Goal: Obtain resource: Download file/media

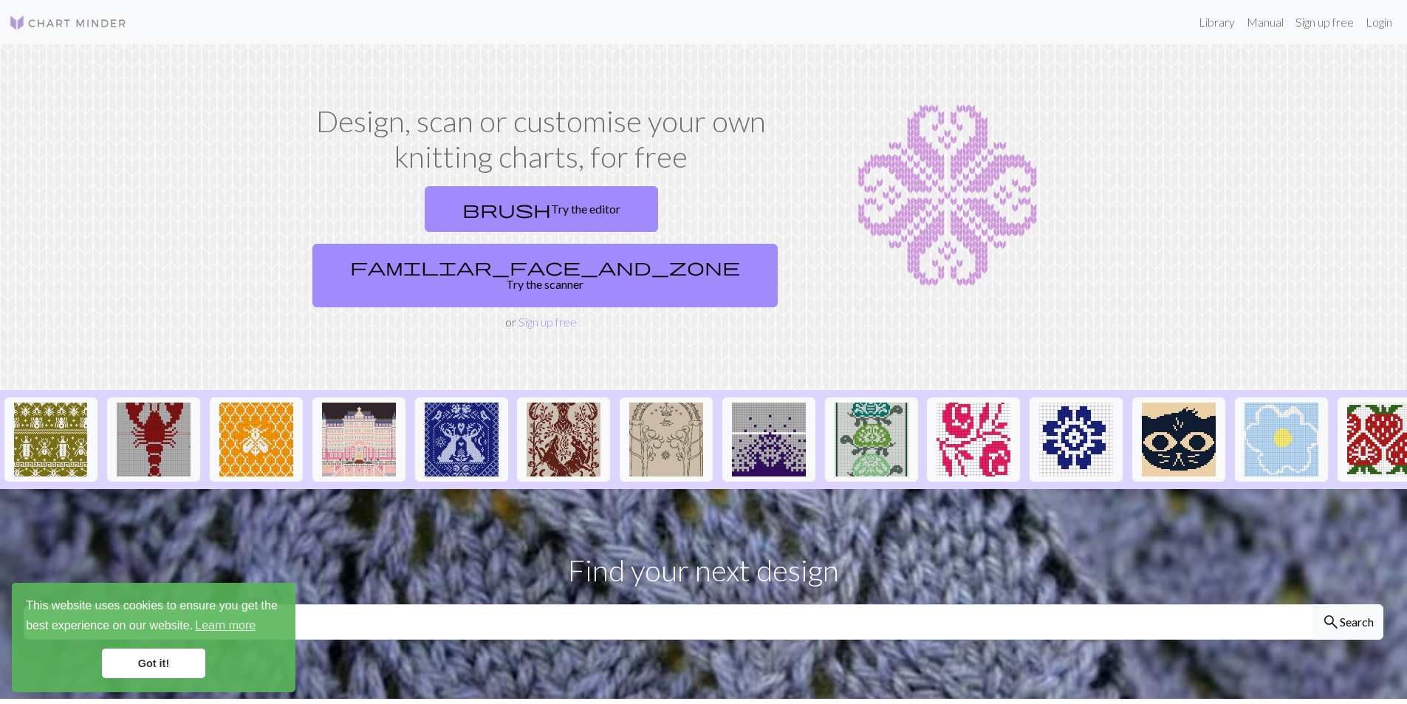
click at [187, 658] on link "Got it!" at bounding box center [153, 664] width 103 height 30
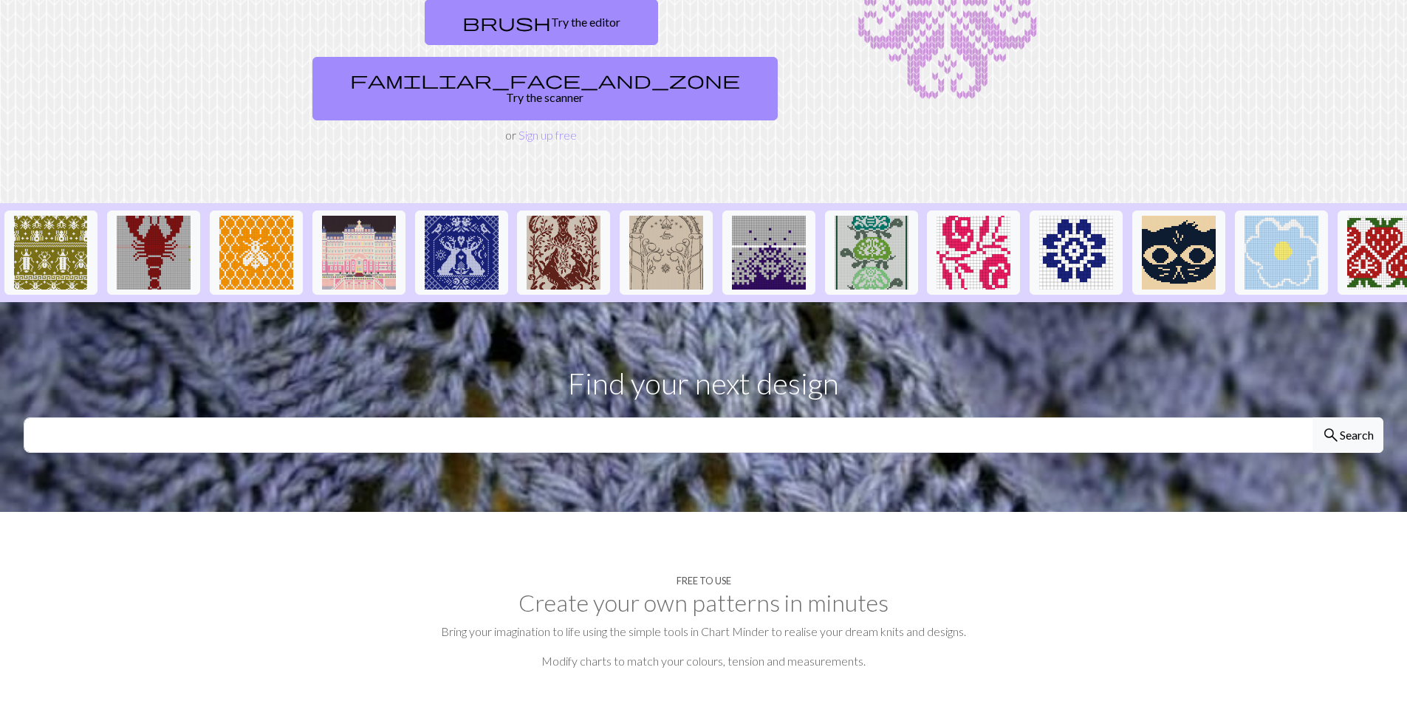
scroll to position [222, 0]
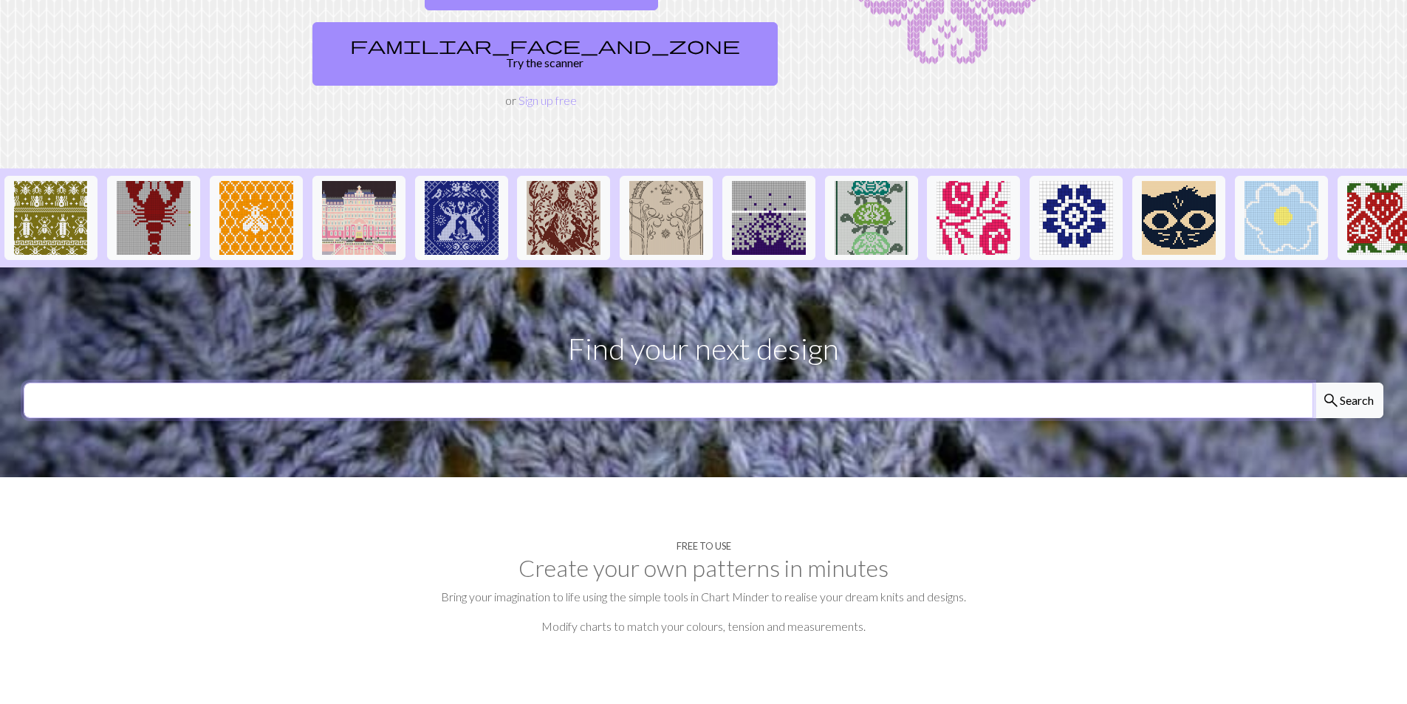
click at [215, 383] on input "text" at bounding box center [669, 400] width 1290 height 35
type input "christmas"
click at [1313, 383] on button "search Search" at bounding box center [1348, 400] width 71 height 35
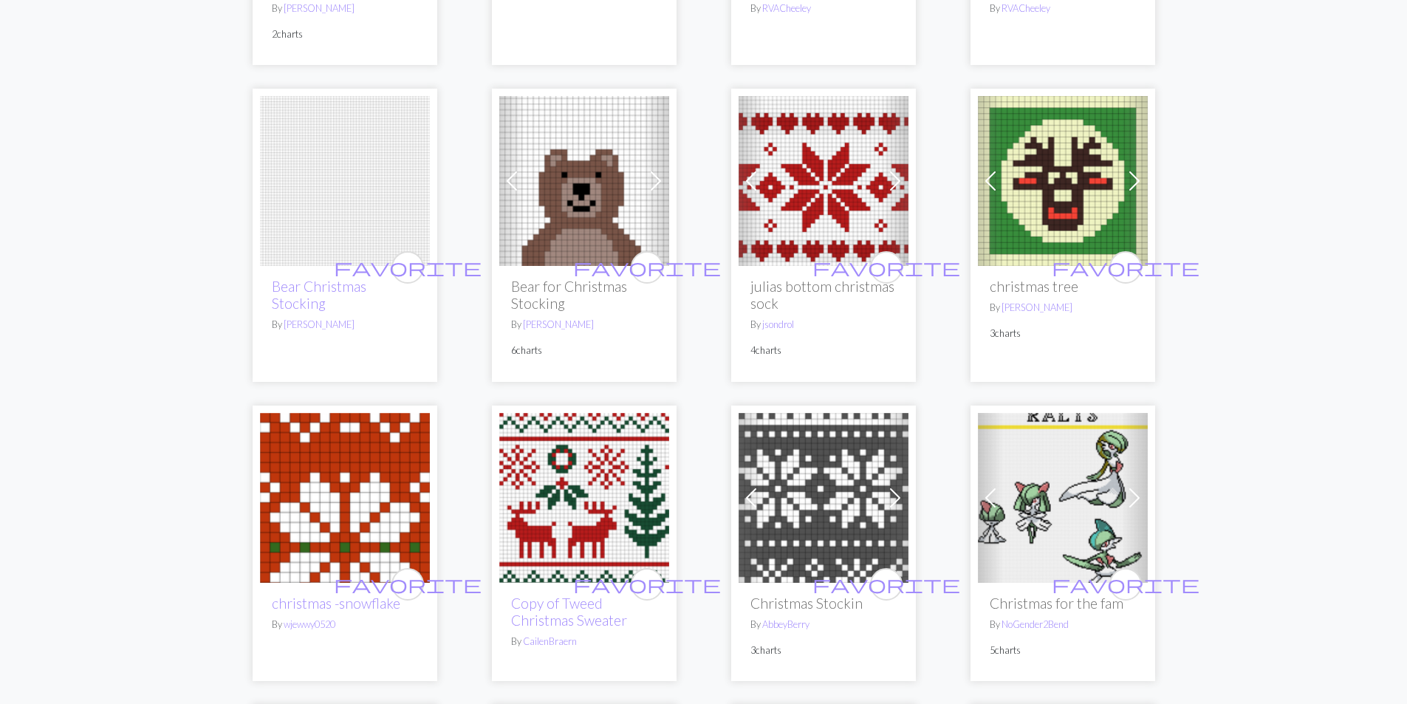
scroll to position [665, 0]
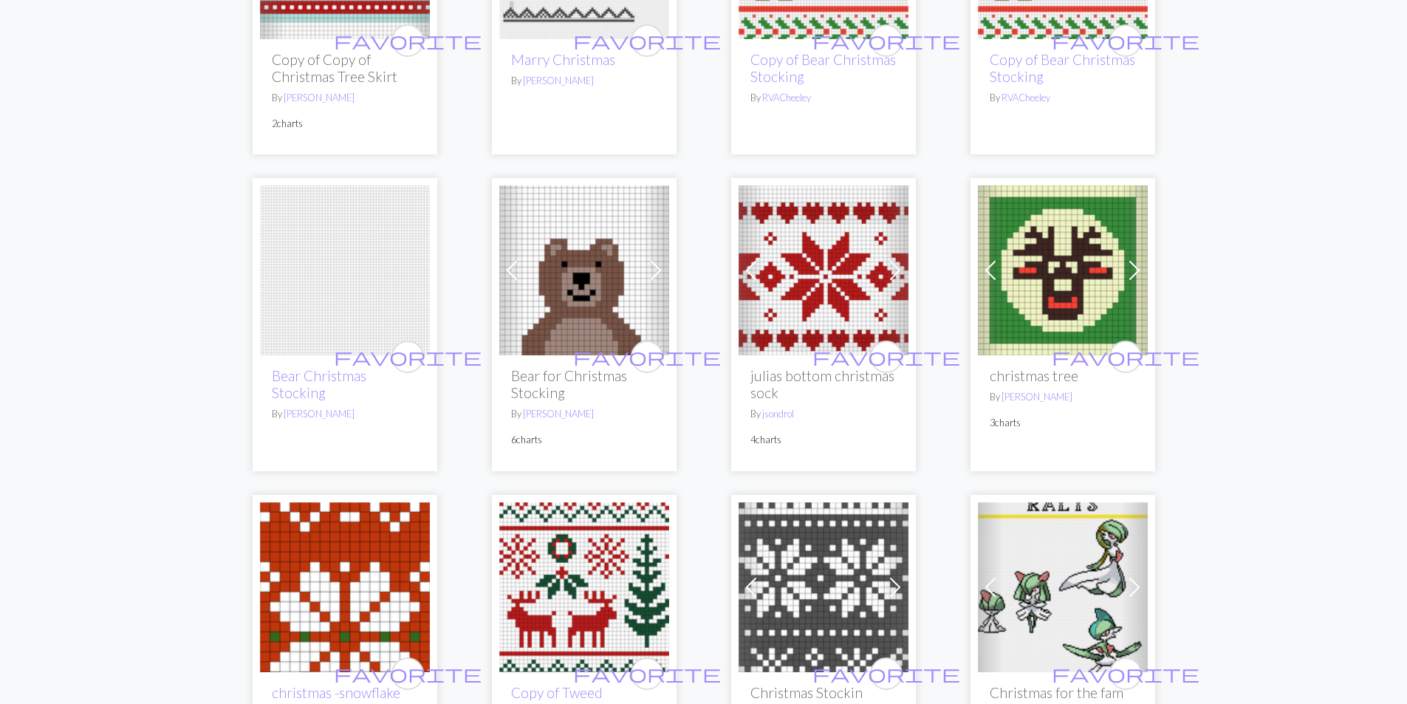
click at [844, 268] on img at bounding box center [824, 270] width 170 height 170
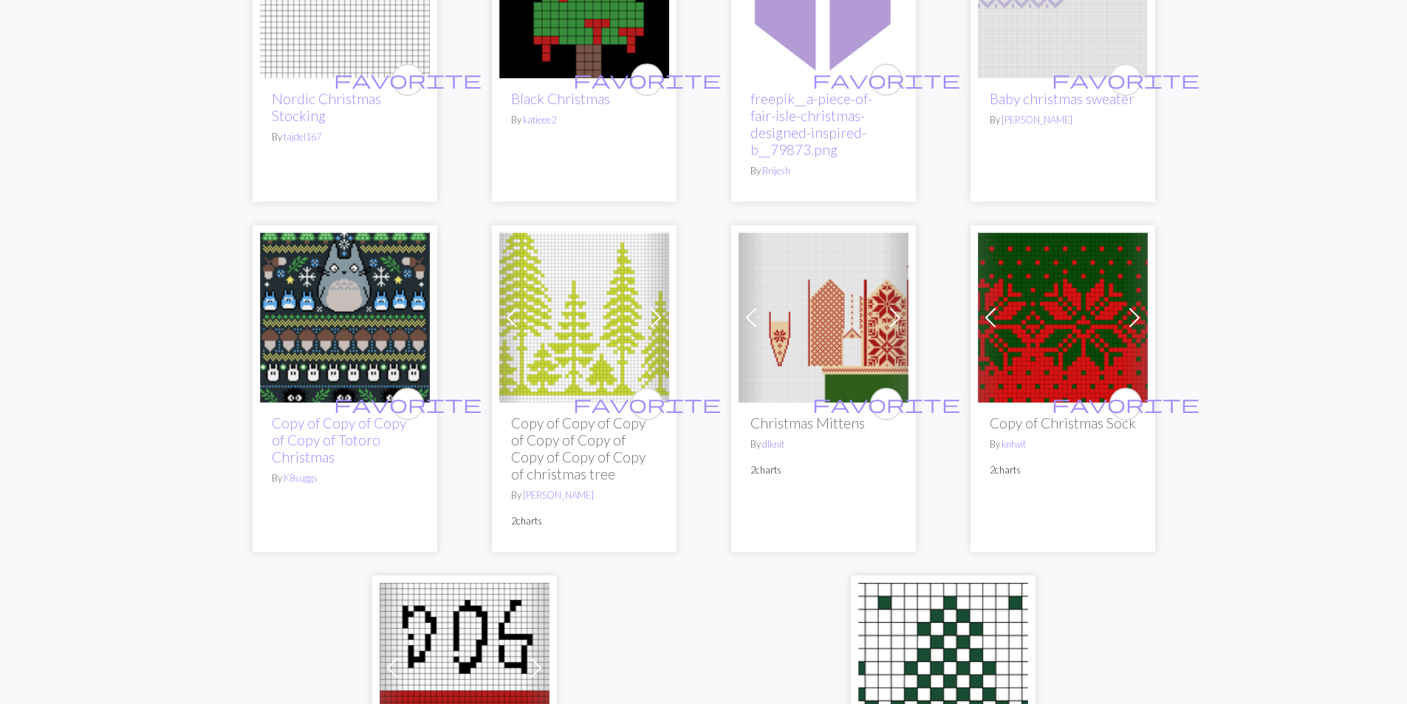
scroll to position [3846, 0]
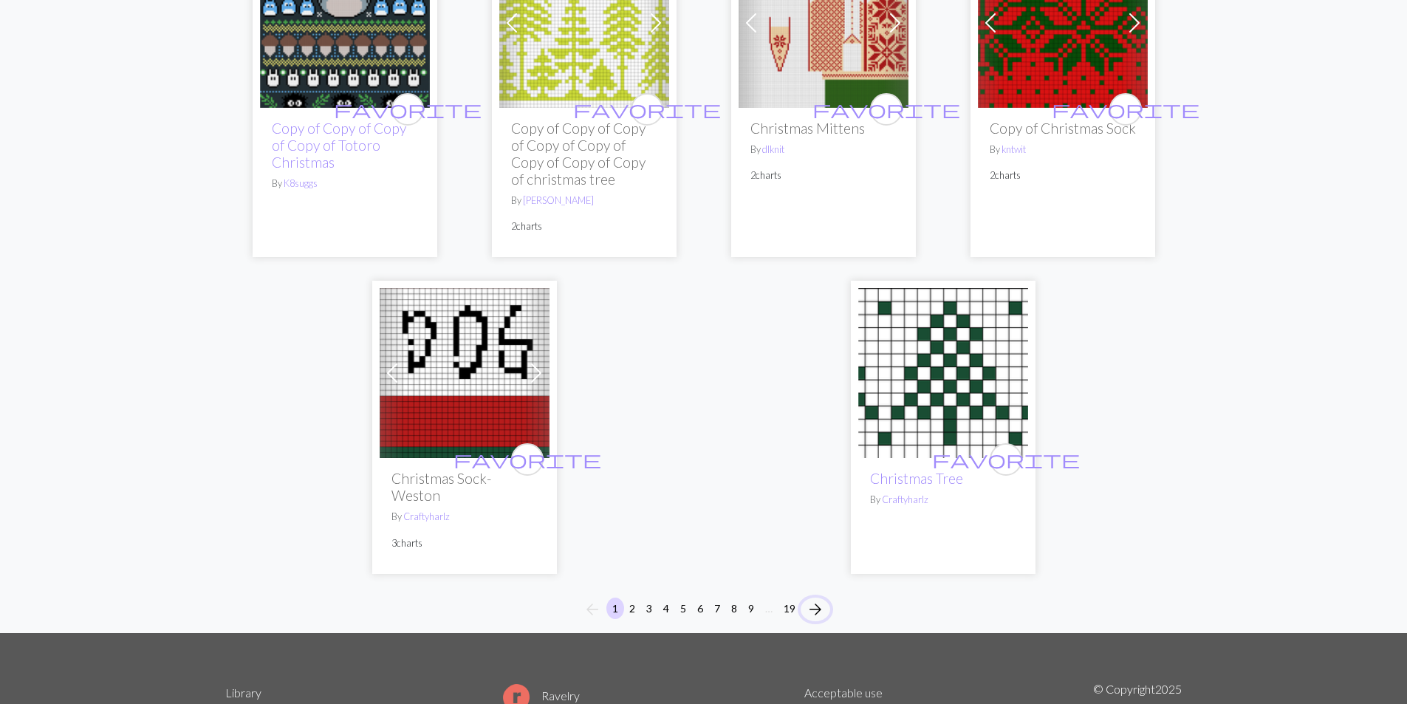
click at [818, 599] on span "arrow_forward" at bounding box center [816, 609] width 18 height 21
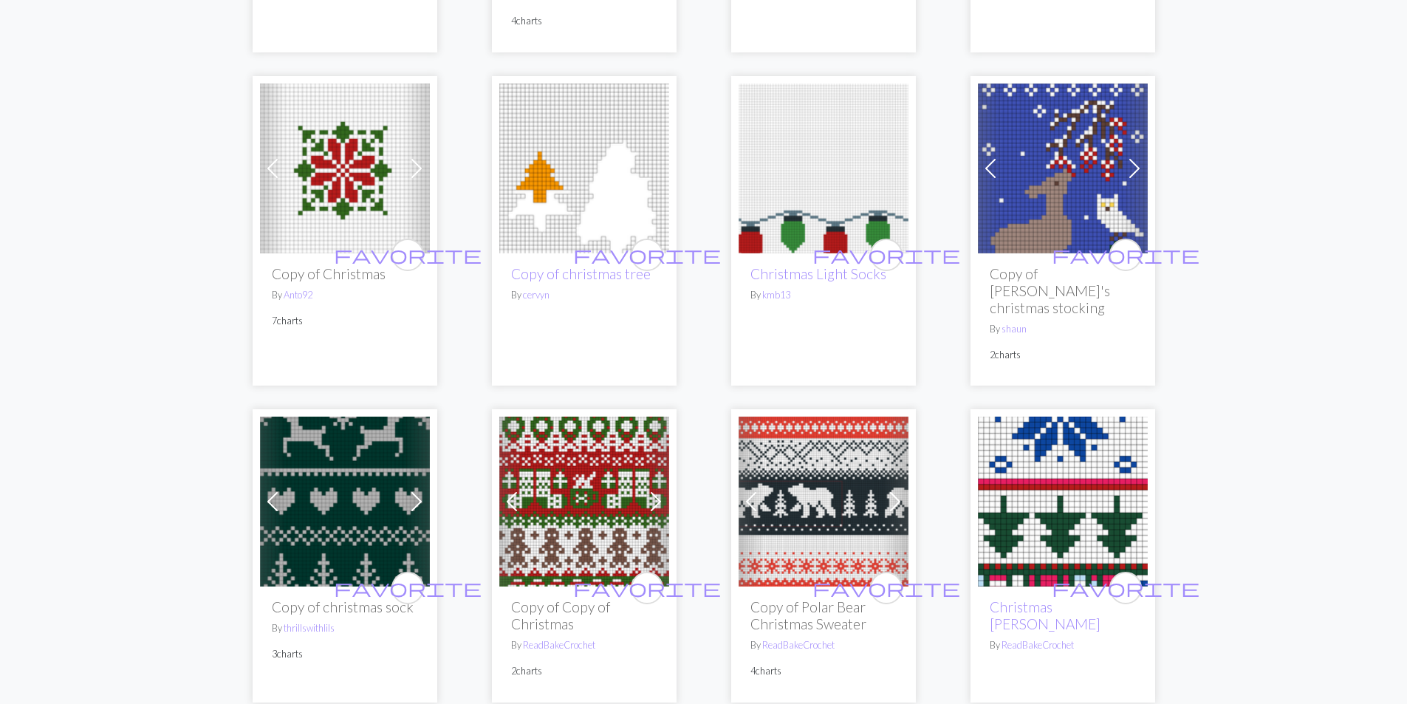
scroll to position [1182, 0]
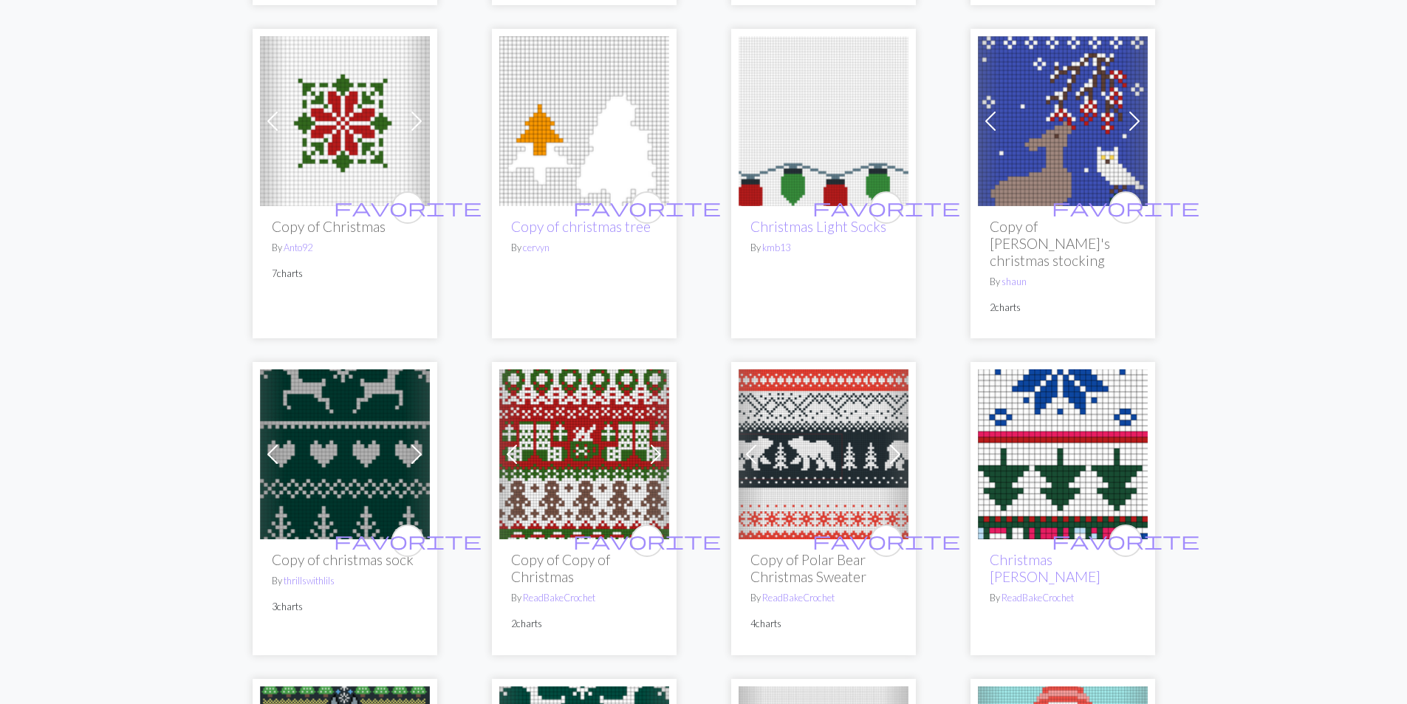
click at [364, 427] on img at bounding box center [345, 454] width 170 height 170
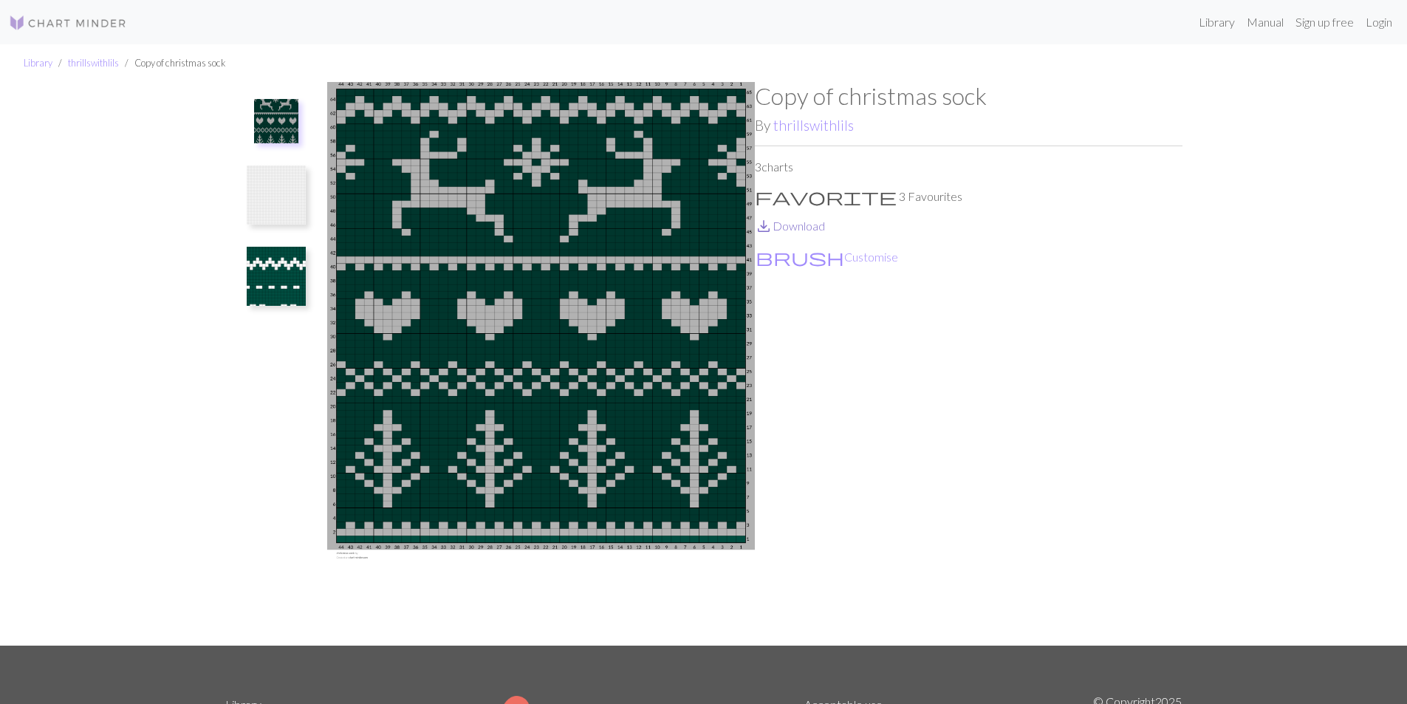
click at [760, 226] on span "save_alt" at bounding box center [764, 226] width 18 height 21
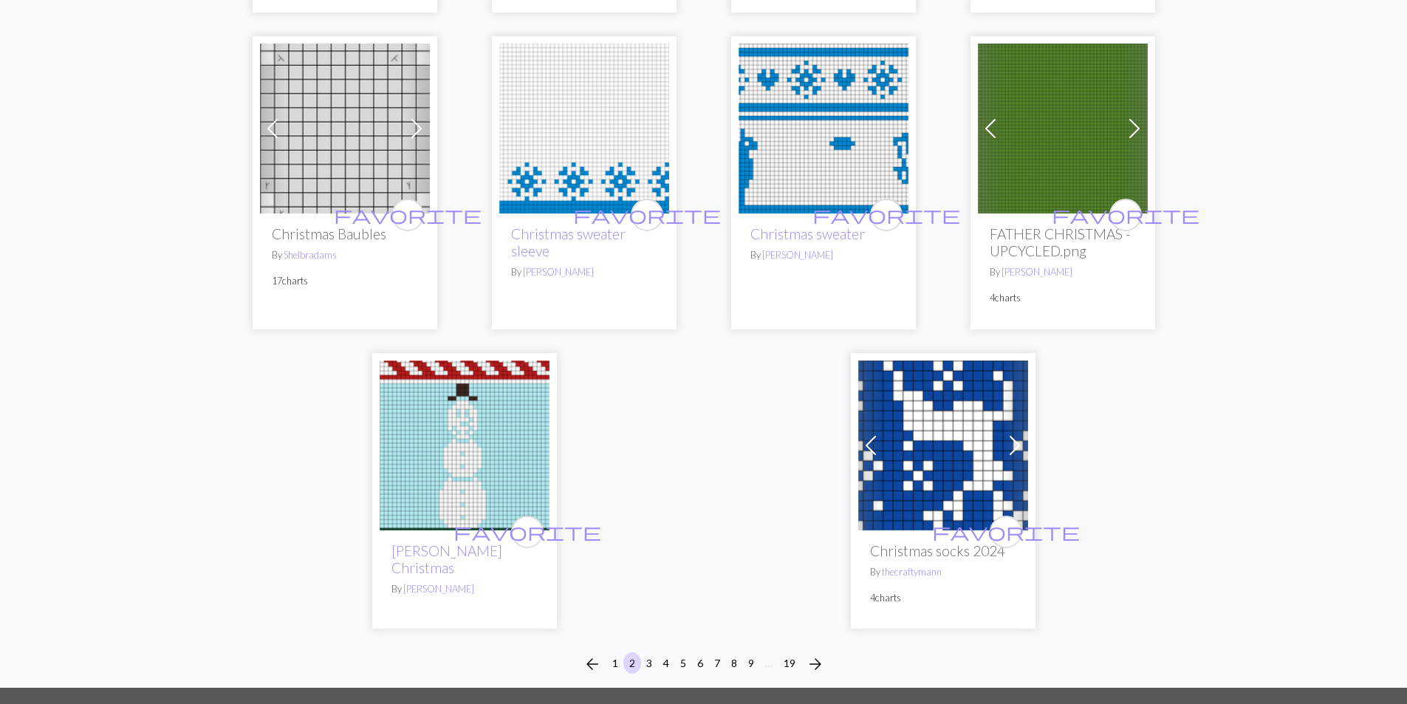
scroll to position [3768, 0]
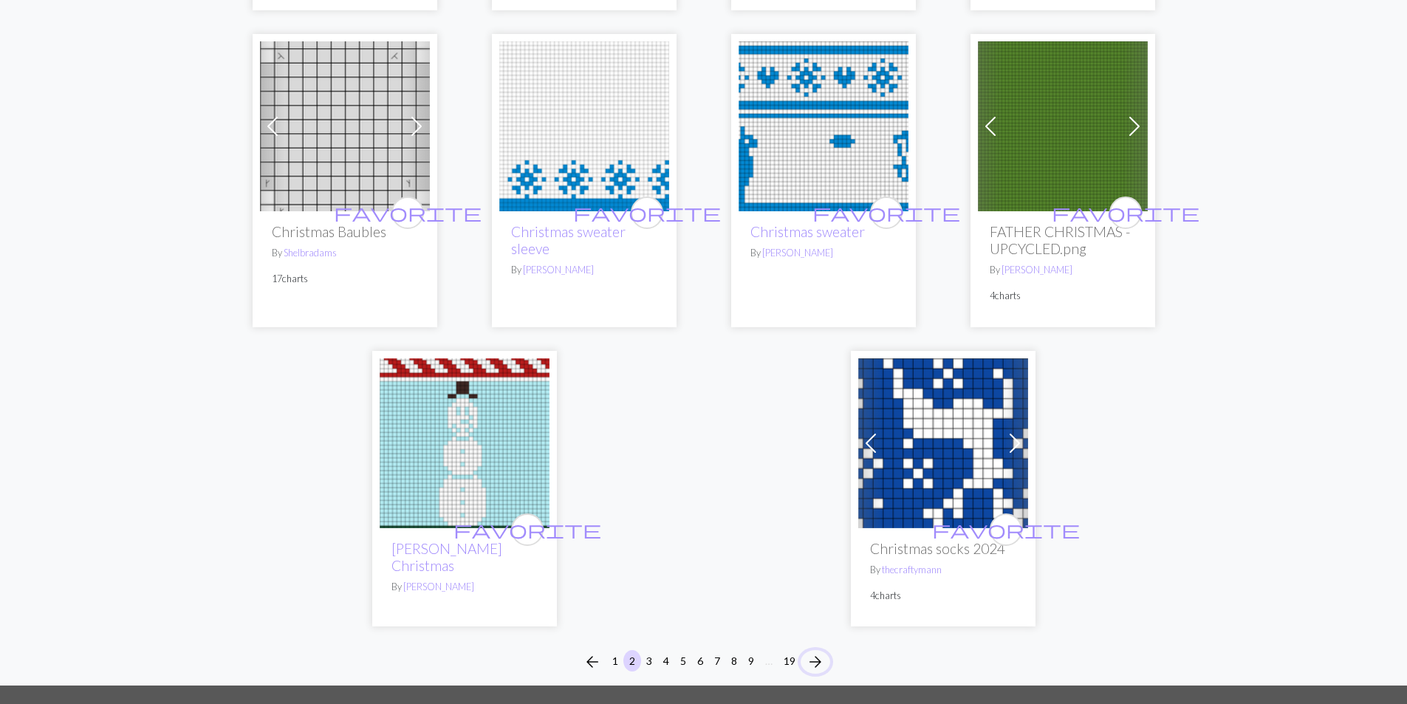
click at [811, 652] on span "arrow_forward" at bounding box center [816, 662] width 18 height 21
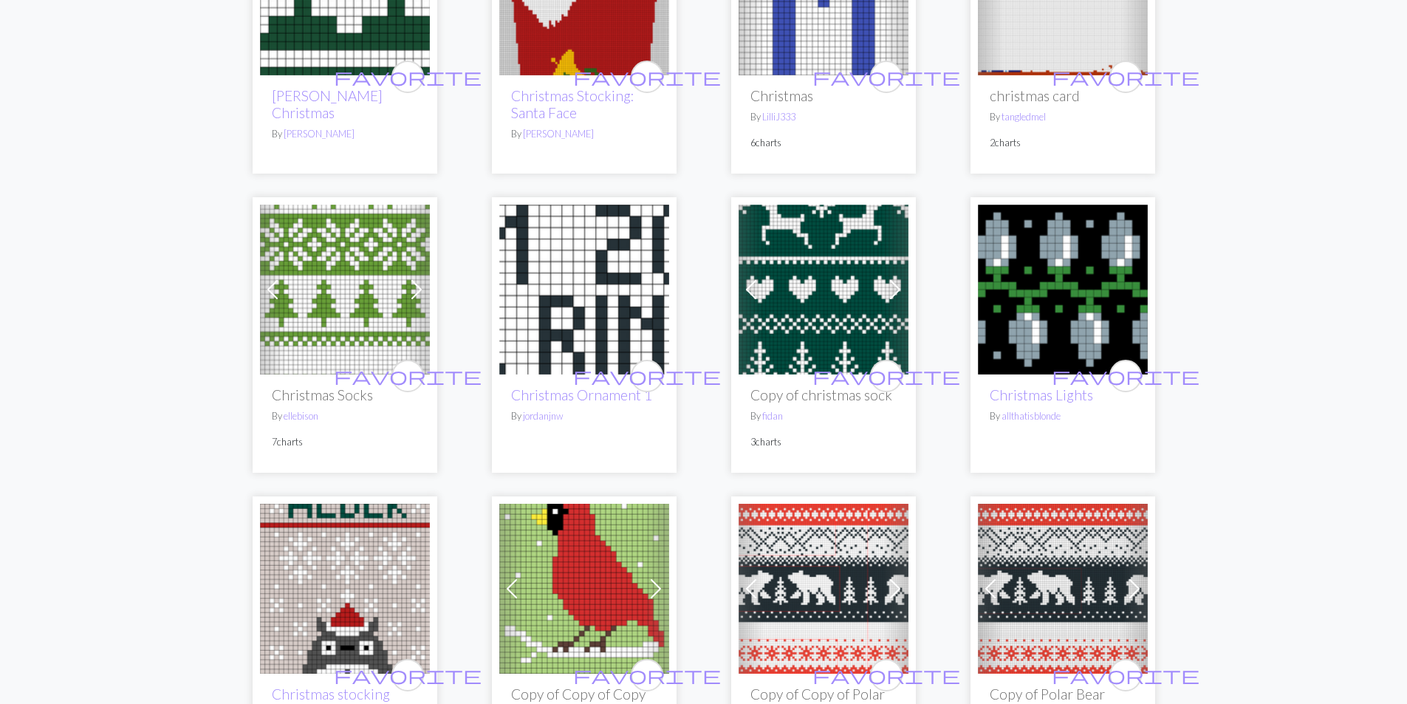
scroll to position [1256, 0]
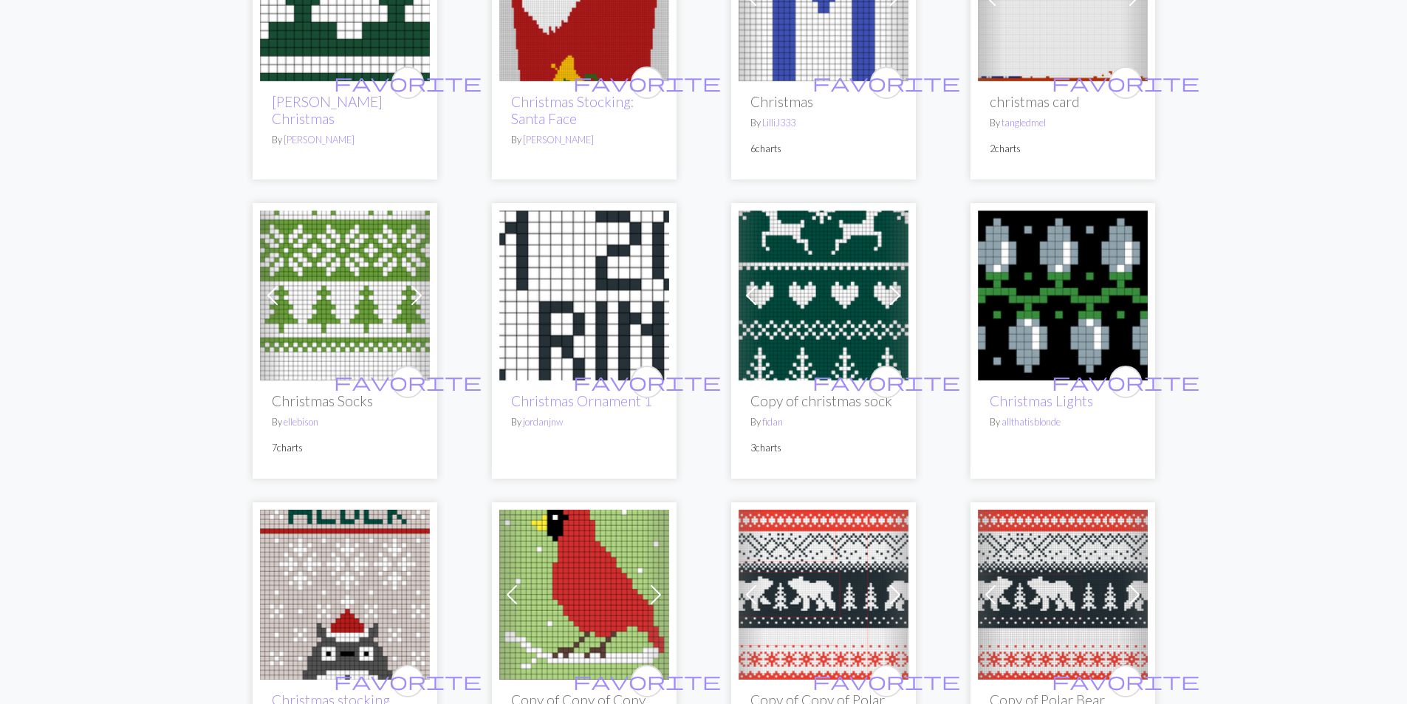
click at [363, 308] on img at bounding box center [345, 296] width 170 height 170
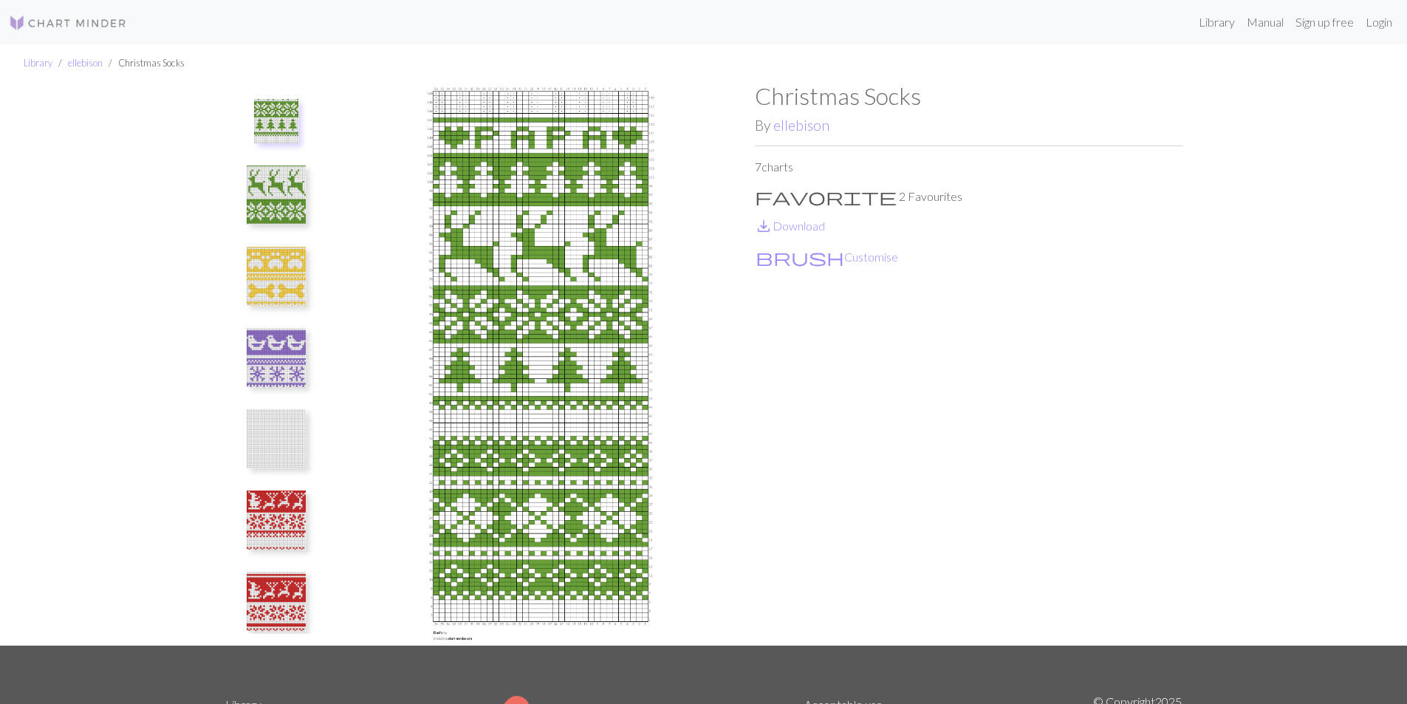
click at [279, 273] on img at bounding box center [276, 276] width 59 height 59
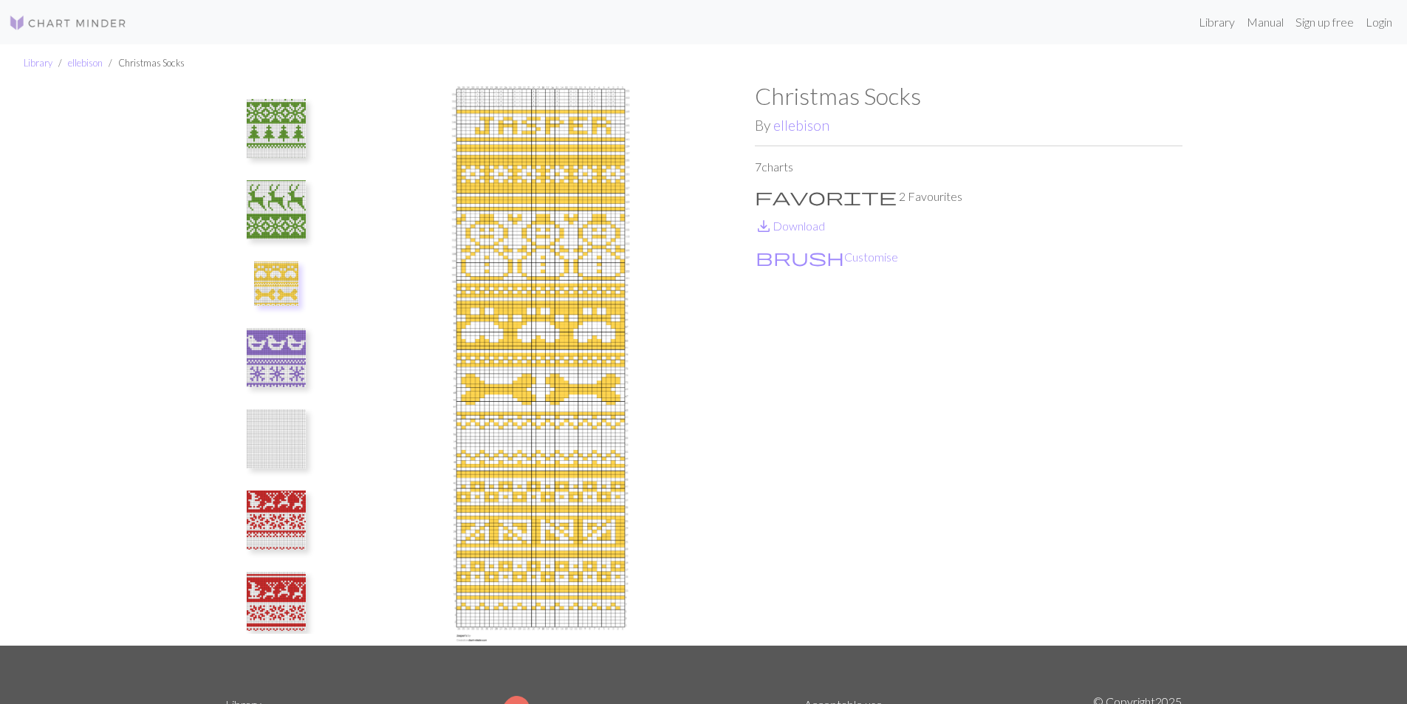
click at [284, 339] on img at bounding box center [276, 357] width 59 height 59
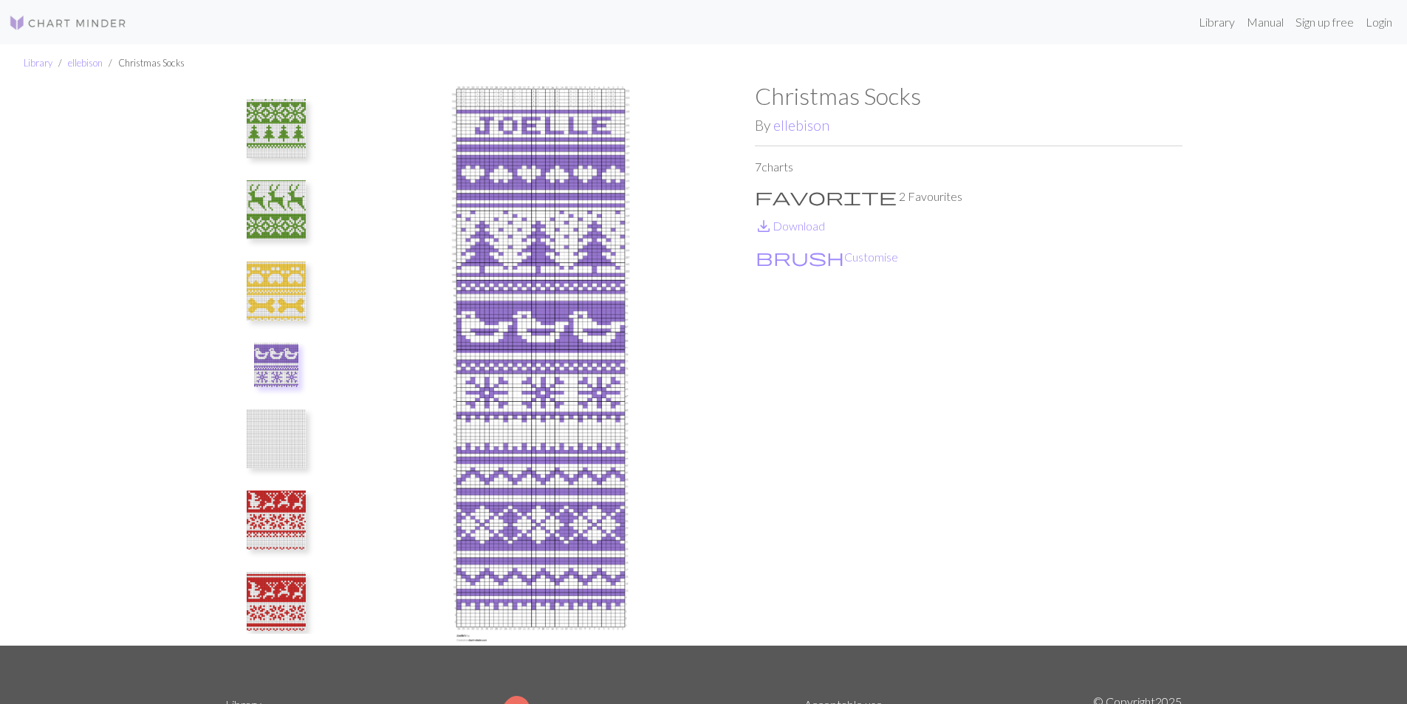
click at [290, 502] on img at bounding box center [276, 520] width 59 height 59
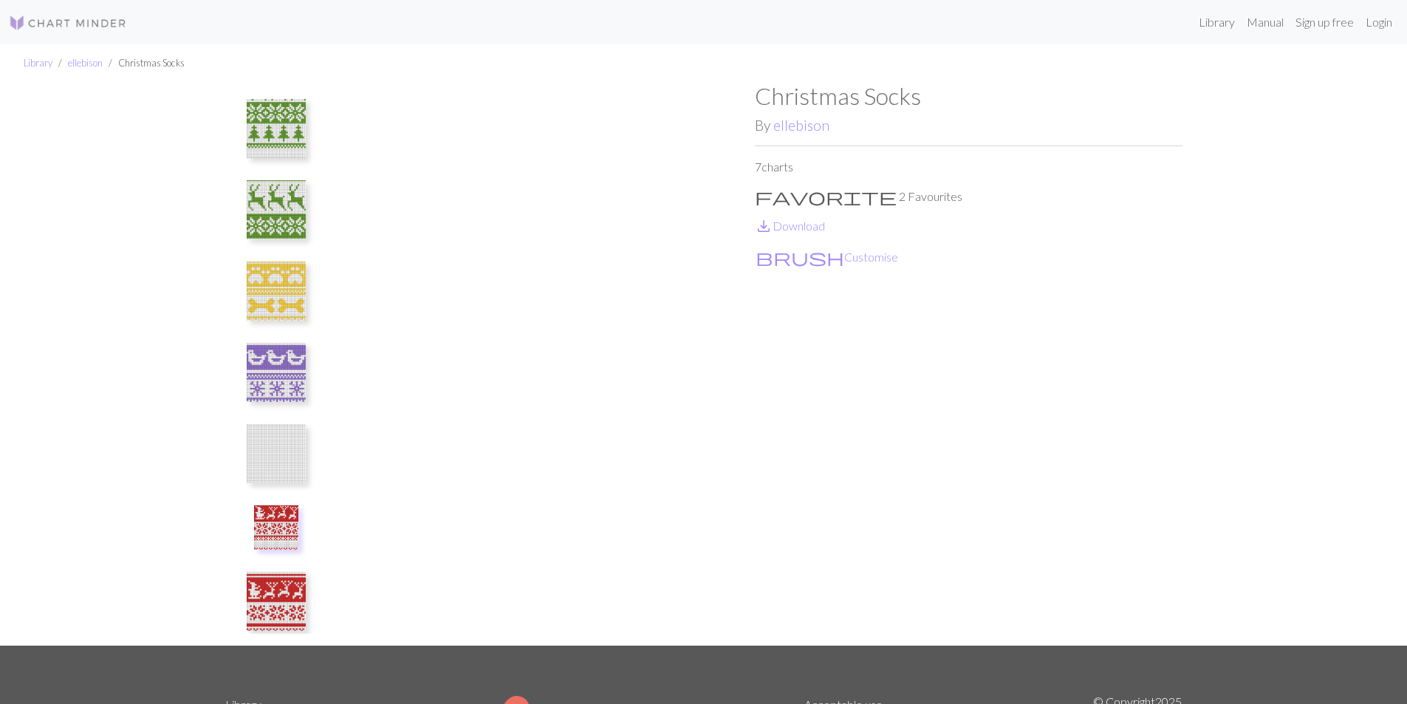
scroll to position [14, 0]
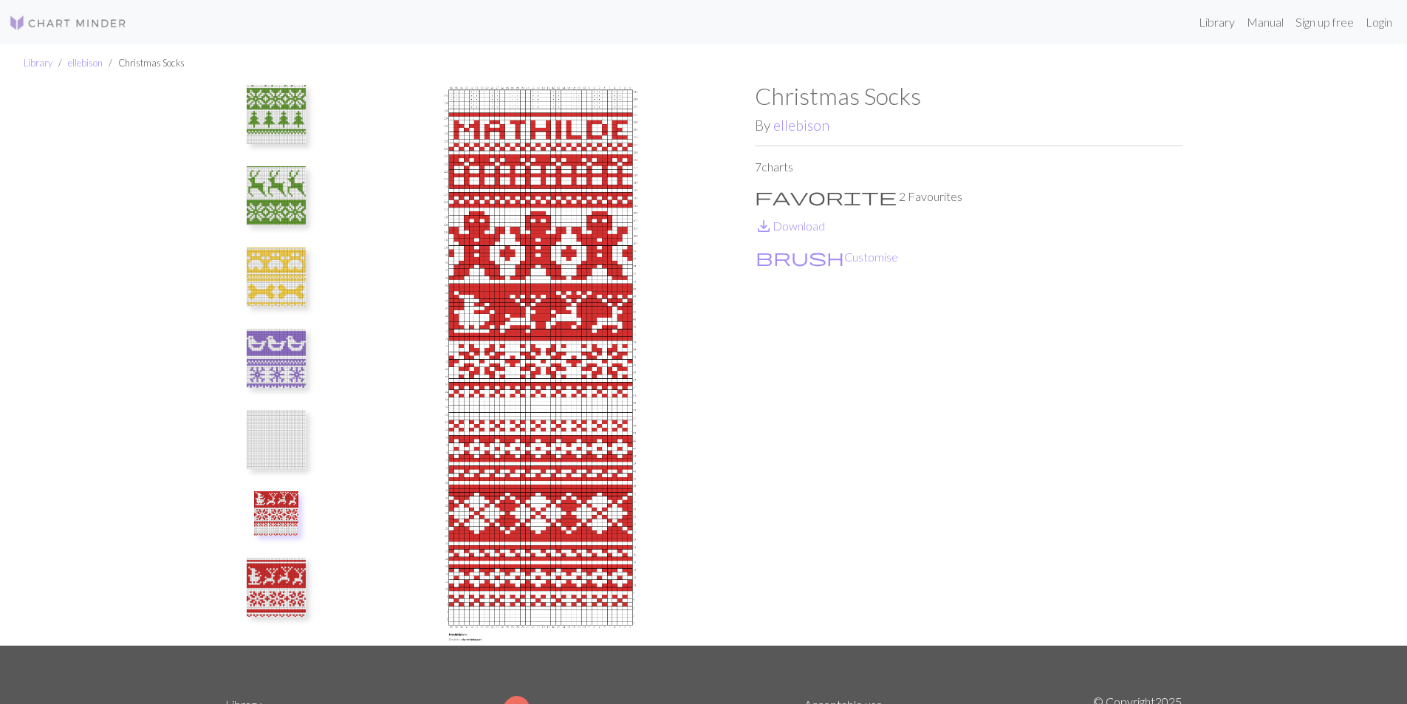
click at [289, 583] on img at bounding box center [276, 587] width 59 height 59
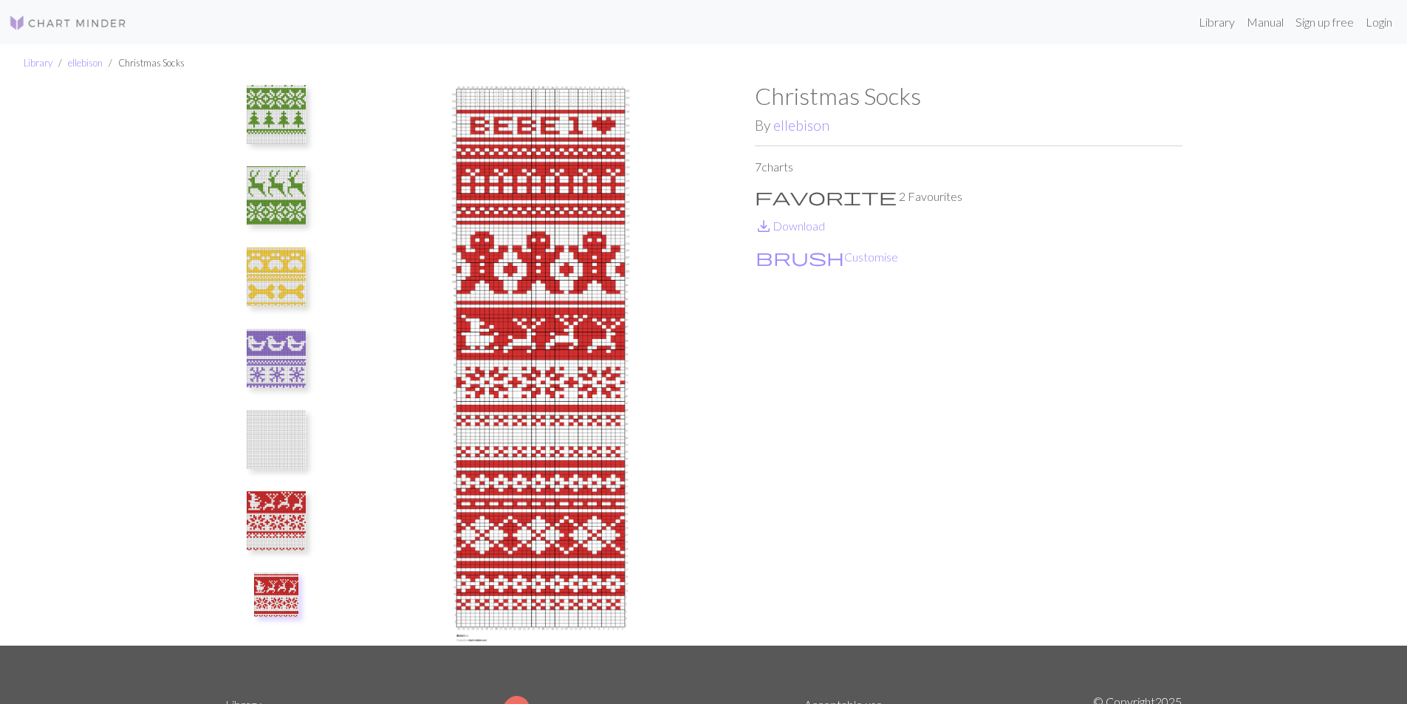
click at [287, 198] on img at bounding box center [276, 195] width 59 height 59
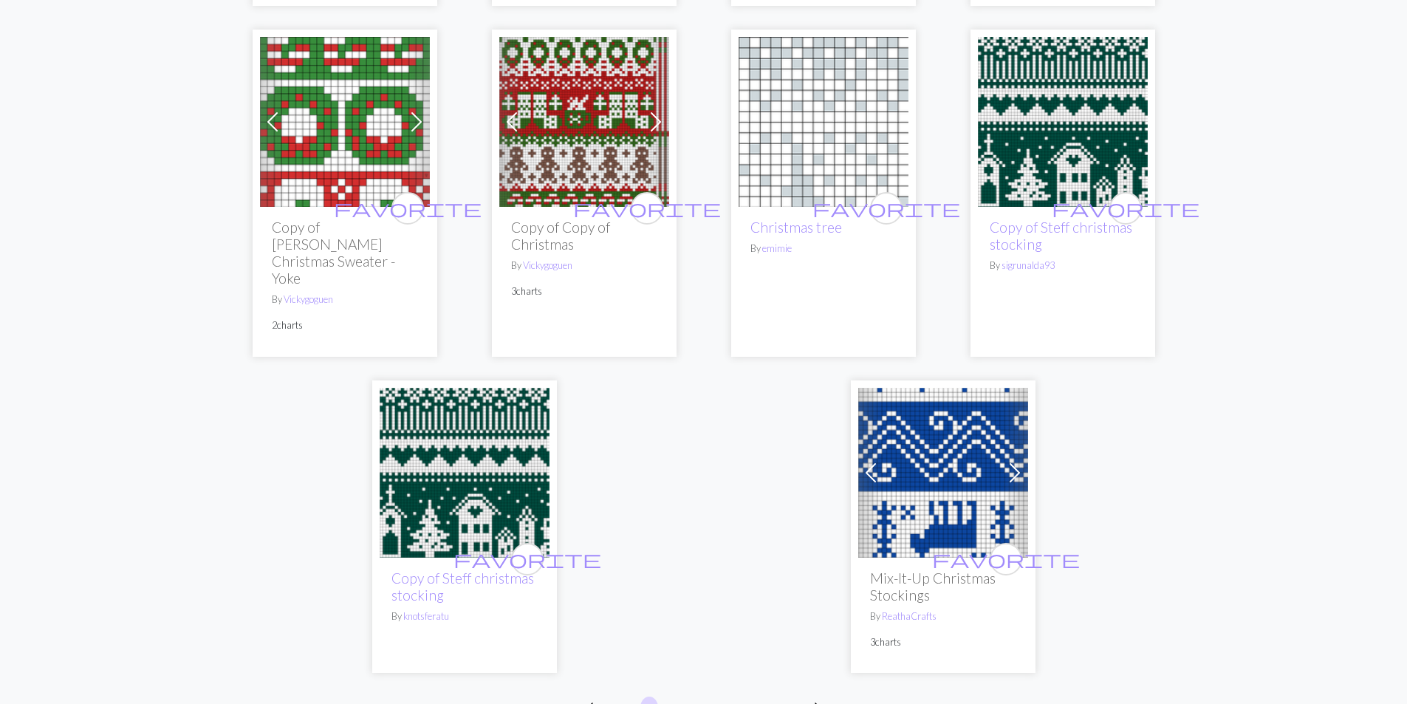
scroll to position [3768, 0]
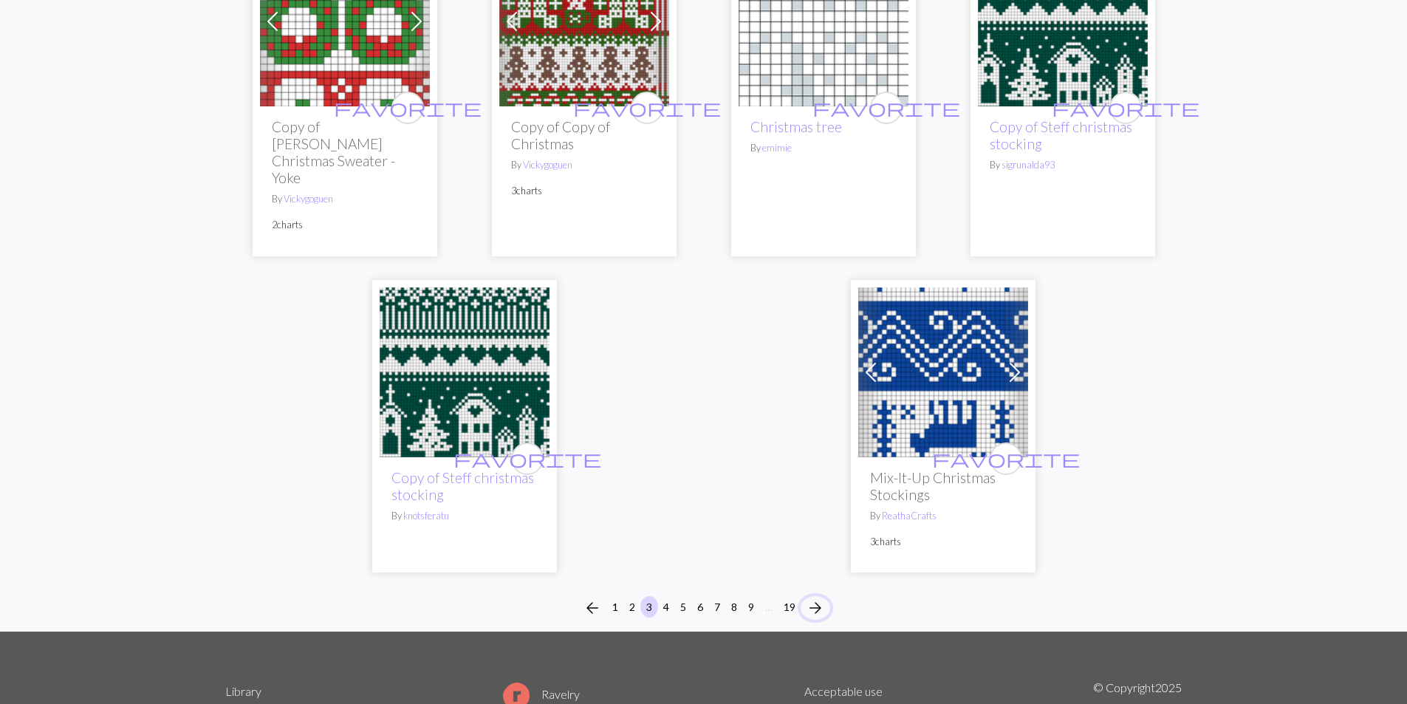
click at [818, 598] on span "arrow_forward" at bounding box center [816, 608] width 18 height 21
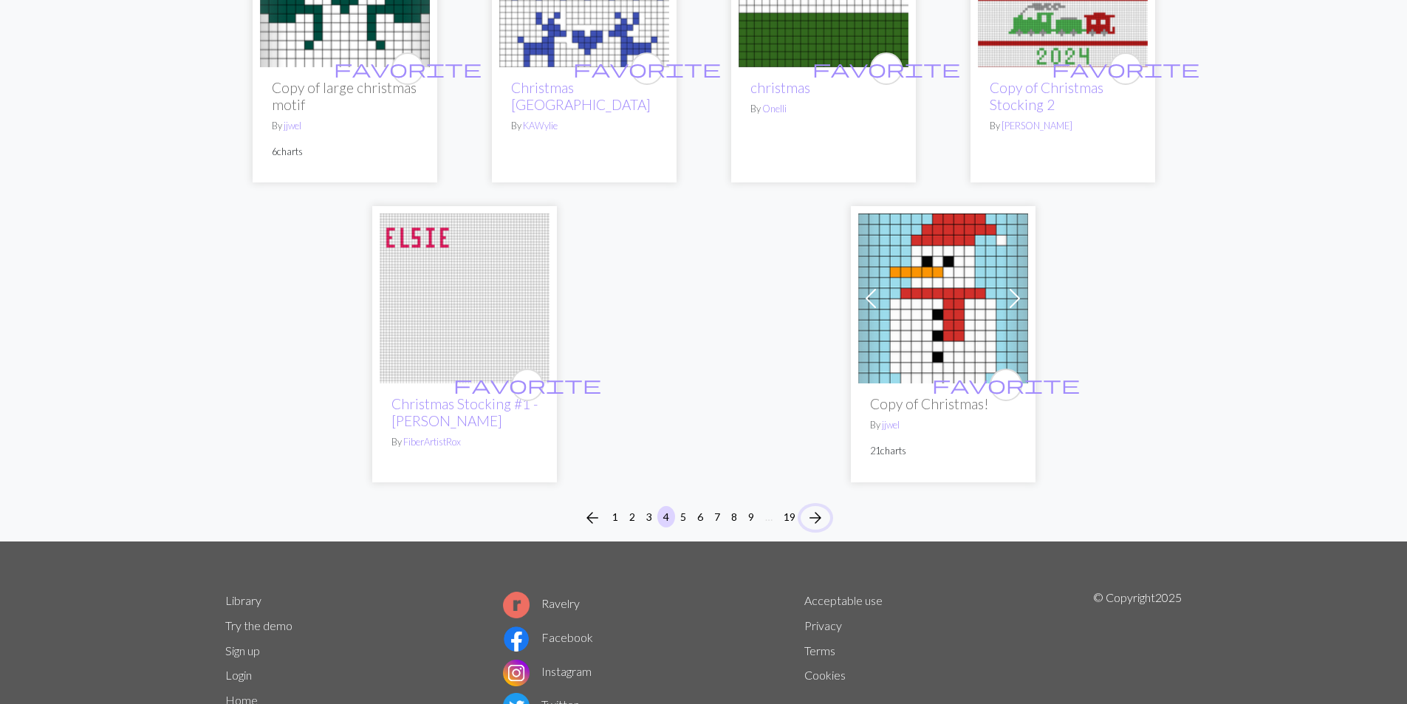
scroll to position [3768, 0]
click at [840, 494] on div "arrow_back 1 2 3 4 5 6 7 8 9 … 19 arrow_forward" at bounding box center [703, 517] width 1407 height 47
click at [822, 508] on span "arrow_forward" at bounding box center [816, 517] width 18 height 21
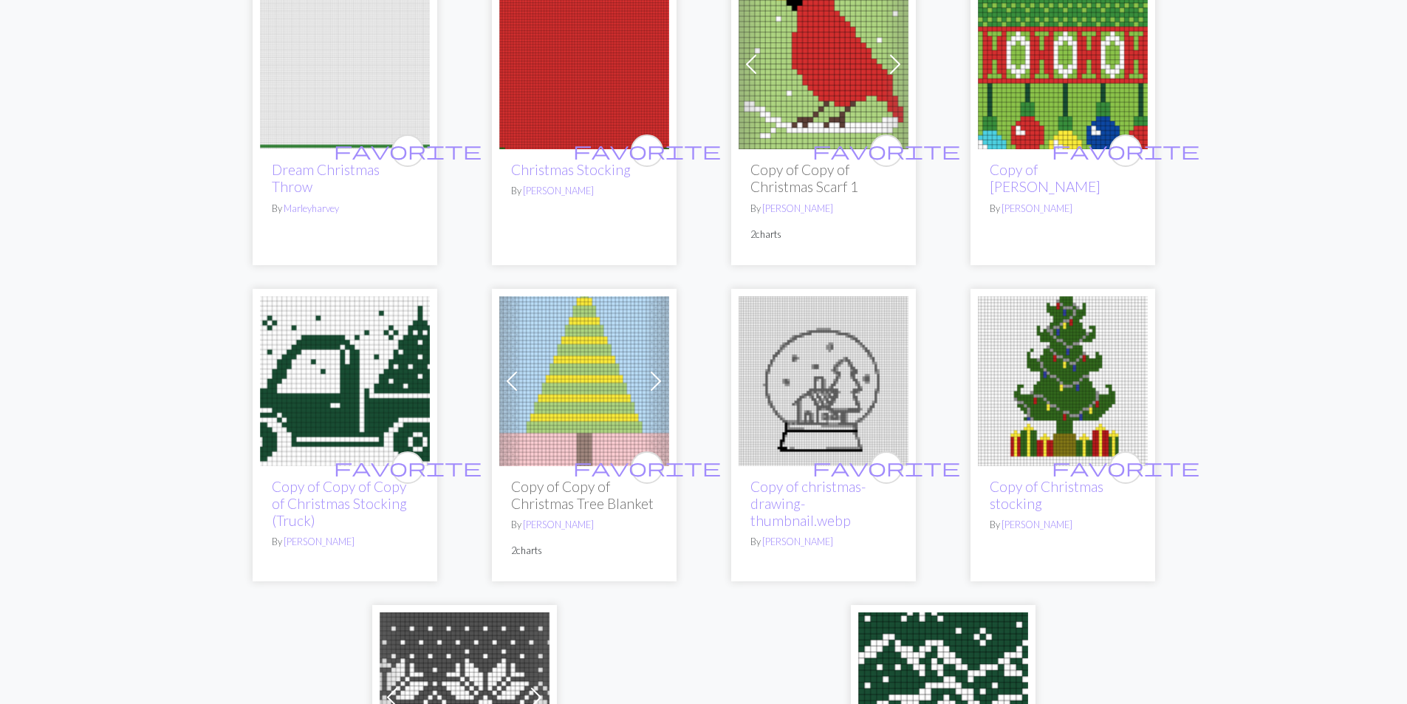
scroll to position [3990, 0]
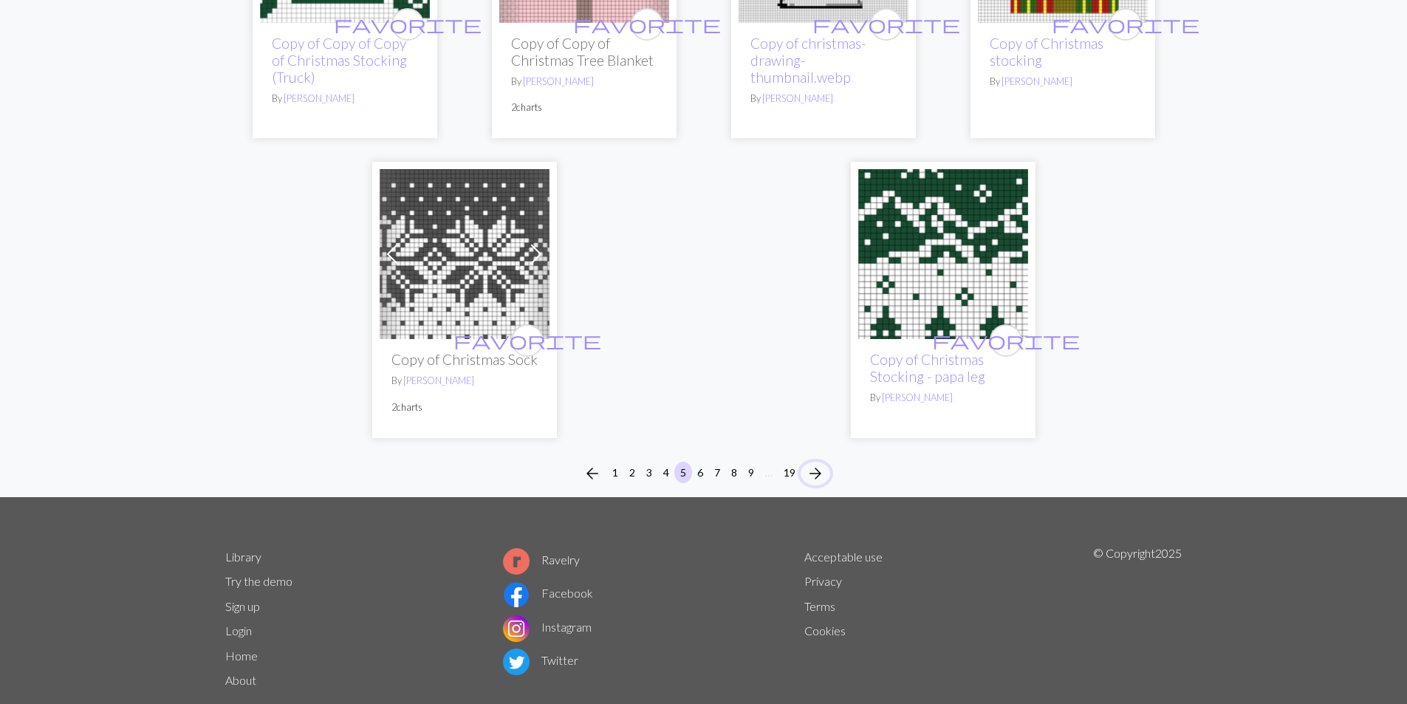
click at [819, 463] on span "arrow_forward" at bounding box center [816, 473] width 18 height 21
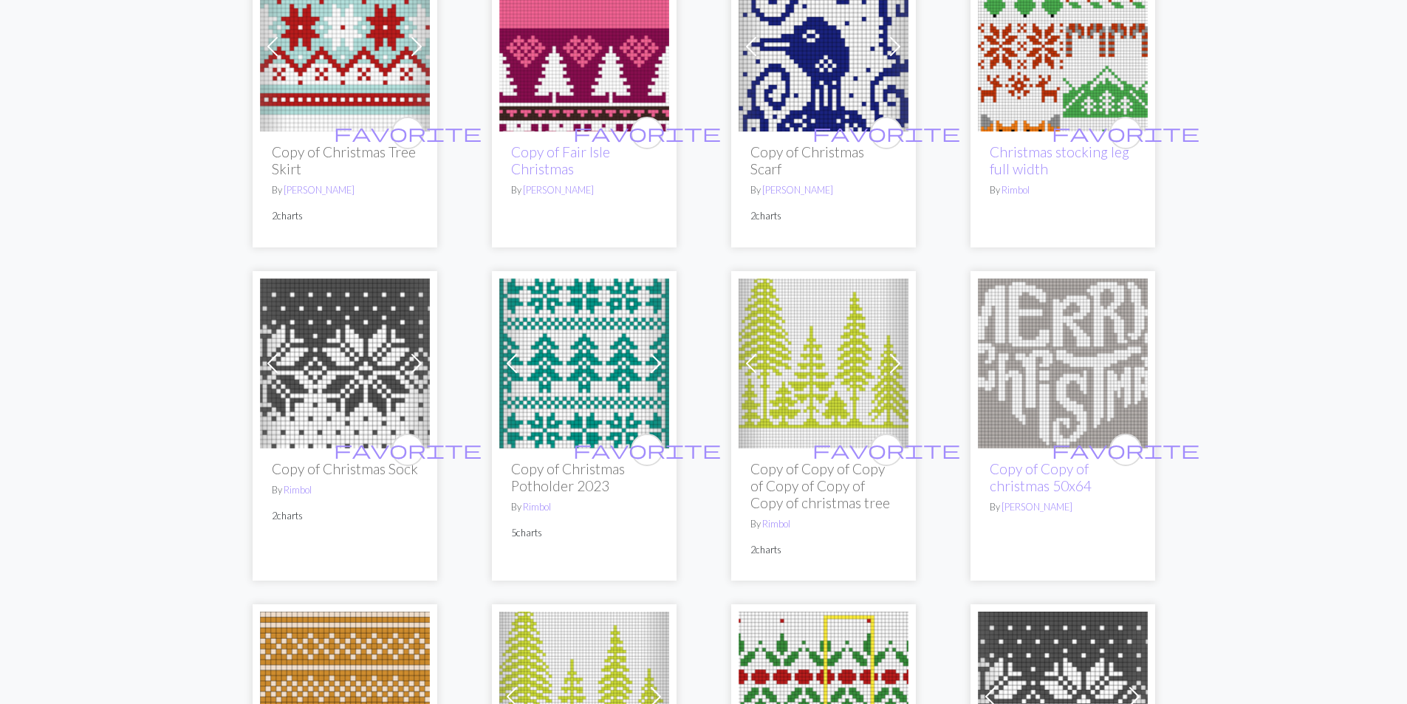
scroll to position [296, 0]
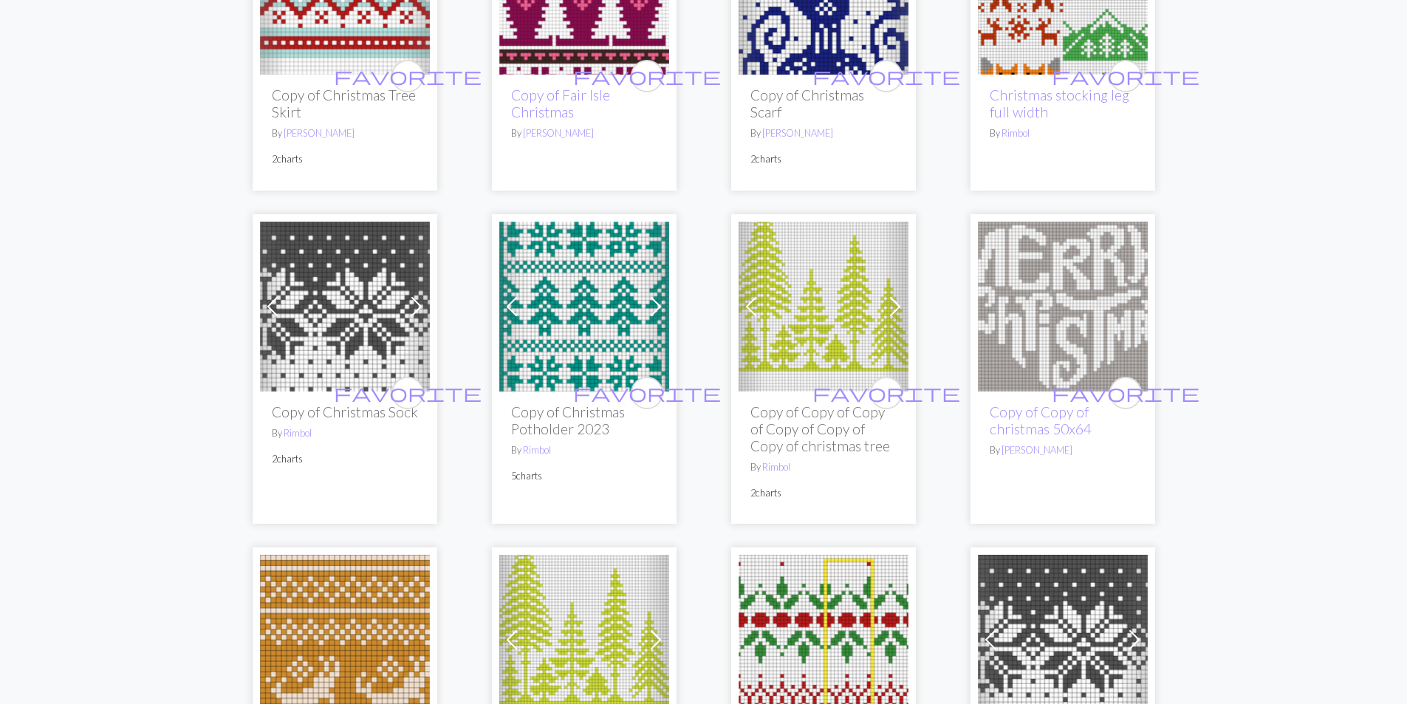
click at [1061, 341] on img at bounding box center [1063, 307] width 170 height 170
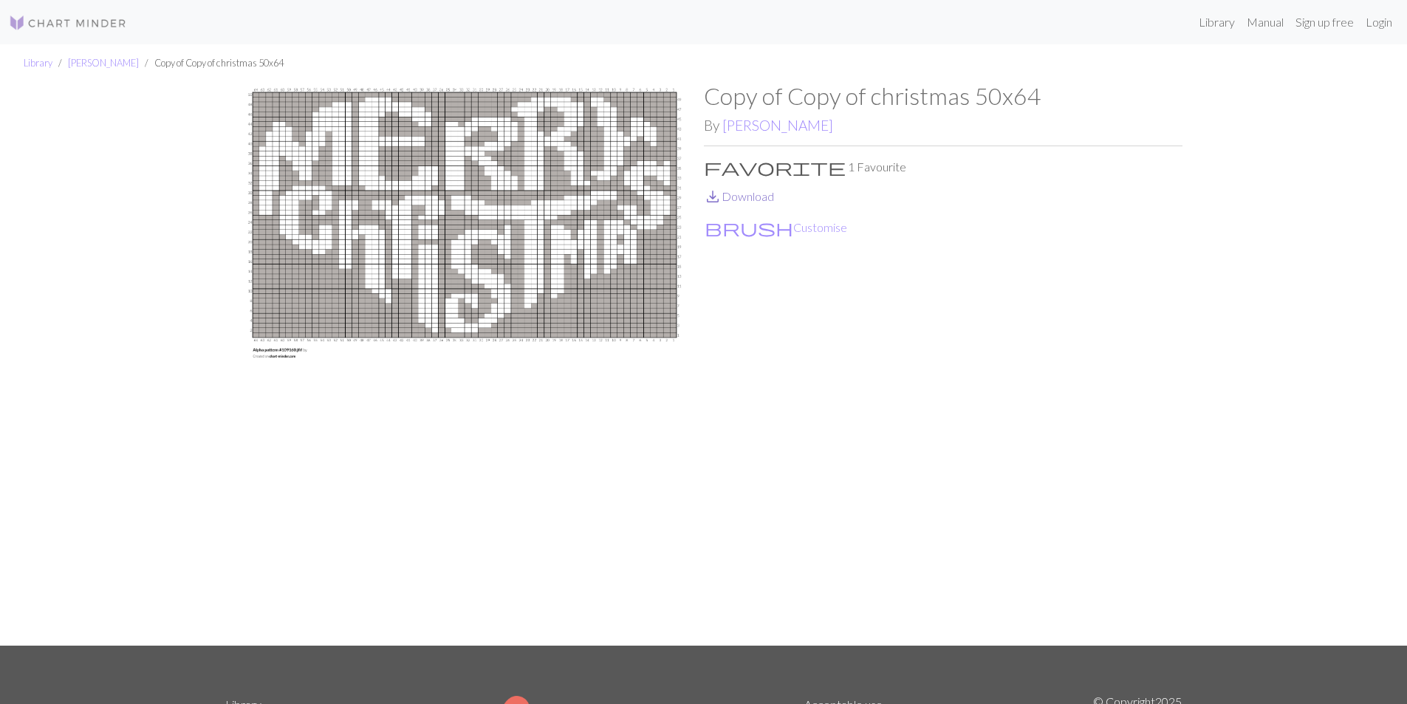
click at [746, 197] on link "save_alt Download" at bounding box center [739, 196] width 70 height 14
